Goal: Check status: Check status

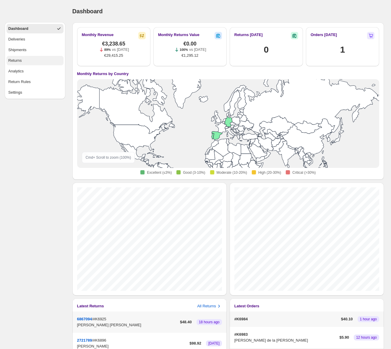
click at [21, 61] on div "Returns" at bounding box center [15, 61] width 14 height 6
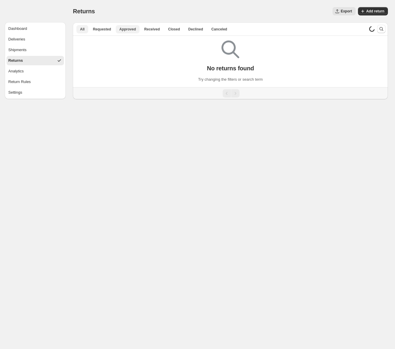
click at [127, 29] on span "Approved" at bounding box center [127, 29] width 17 height 5
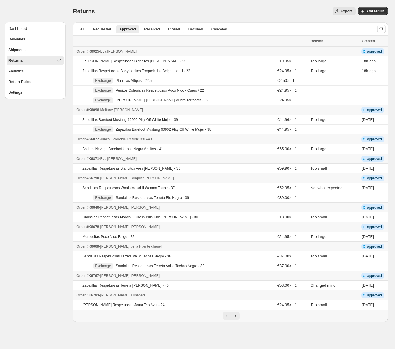
click at [199, 141] on div "Order #K6877 - Junkal Lekuona - Return 1381449" at bounding box center [191, 139] width 230 height 6
click at [236, 316] on icon "Next" at bounding box center [235, 316] width 6 height 6
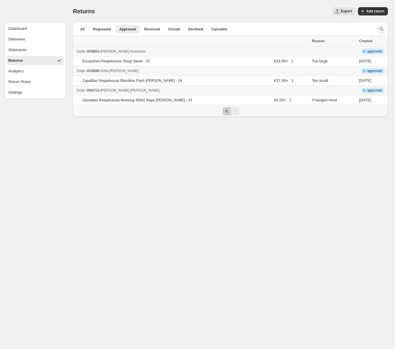
click at [224, 111] on icon "Previous" at bounding box center [227, 111] width 6 height 6
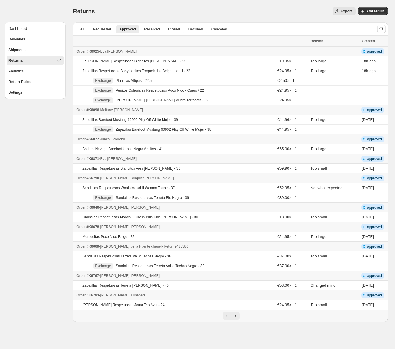
click at [185, 248] on div "Order #K6669 - [PERSON_NAME] de la [PERSON_NAME] - Return 9435386" at bounding box center [191, 247] width 230 height 6
